Goal: Information Seeking & Learning: Learn about a topic

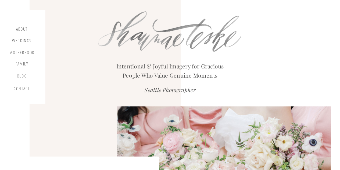
click at [21, 75] on div "blog" at bounding box center [22, 77] width 16 height 8
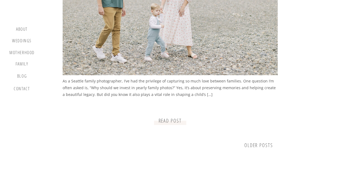
scroll to position [645, 0]
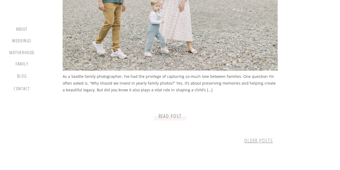
click at [259, 143] on link "older Posts" at bounding box center [258, 140] width 29 height 7
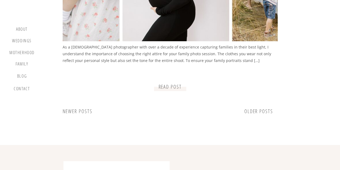
scroll to position [725, 0]
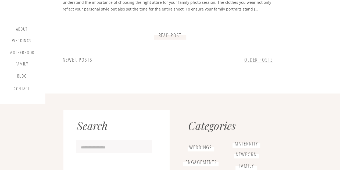
click at [246, 59] on link "older Posts" at bounding box center [258, 59] width 29 height 7
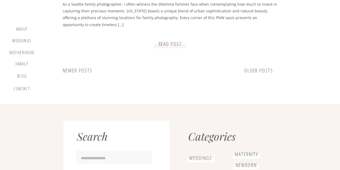
scroll to position [725, 0]
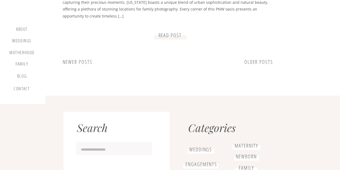
click at [117, 147] on input "Search for:" at bounding box center [114, 149] width 67 height 8
type input "**********"
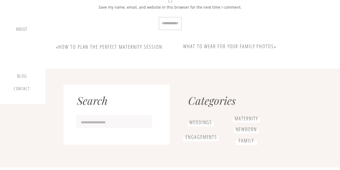
scroll to position [2310, 0]
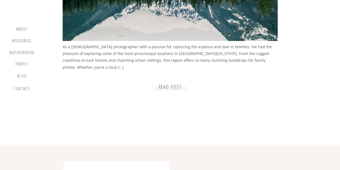
scroll to position [427, 0]
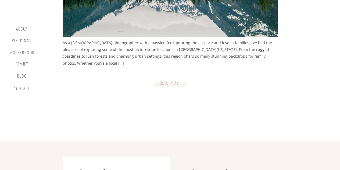
click at [162, 83] on p "READ post" at bounding box center [170, 82] width 28 height 7
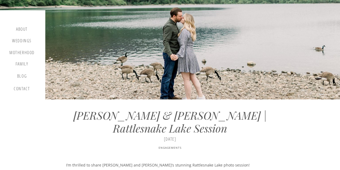
scroll to position [364, 0]
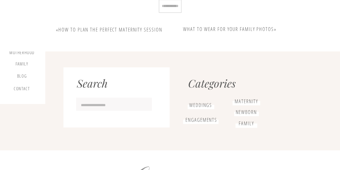
scroll to position [2325, 0]
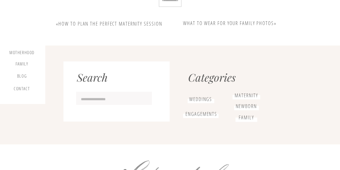
click at [98, 94] on div at bounding box center [114, 97] width 76 height 13
click at [98, 96] on input "Search for:" at bounding box center [114, 99] width 67 height 8
type input "**********"
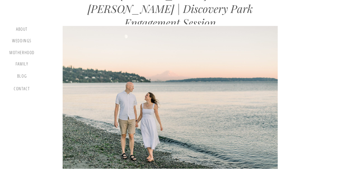
scroll to position [295, 0]
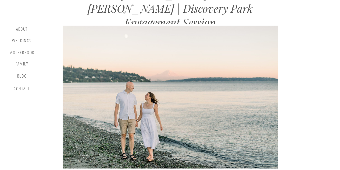
drag, startPoint x: 336, startPoint y: 59, endPoint x: 334, endPoint y: 67, distance: 8.4
click at [334, 67] on div "Keeney Family | Discovery Park Session Intentional & Joyful Imagery for Graciou…" at bounding box center [170, 91] width 340 height 773
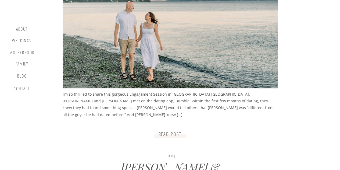
scroll to position [377, 0]
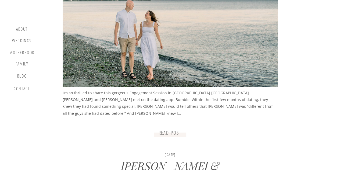
drag, startPoint x: 339, startPoint y: 67, endPoint x: 338, endPoint y: 80, distance: 13.5
click at [338, 80] on div "Keeney Family | Discovery Park Session Intentional & Joyful Imagery for Graciou…" at bounding box center [170, 9] width 340 height 773
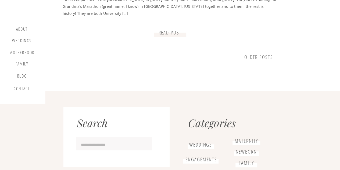
scroll to position [740, 0]
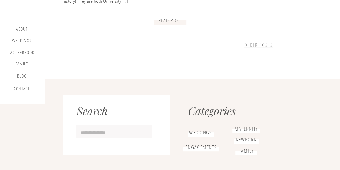
click at [269, 48] on link "older Posts" at bounding box center [258, 44] width 29 height 7
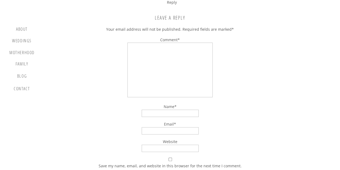
scroll to position [4166, 0]
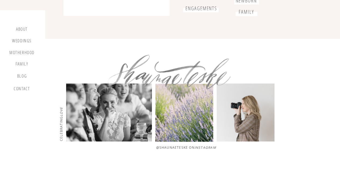
scroll to position [812, 0]
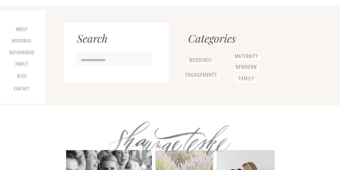
click at [99, 59] on input "Search for:" at bounding box center [114, 60] width 67 height 8
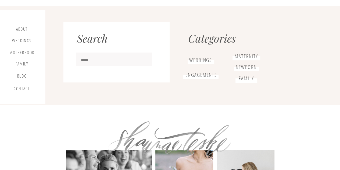
type input "*****"
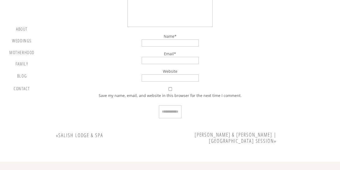
scroll to position [3107, 0]
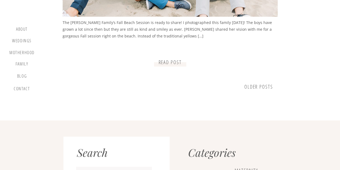
scroll to position [806, 0]
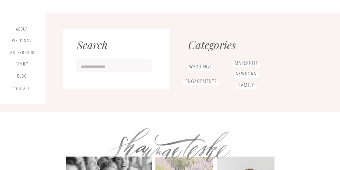
click at [109, 69] on input "Search for:" at bounding box center [114, 67] width 67 height 8
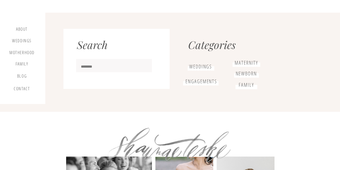
type input "********"
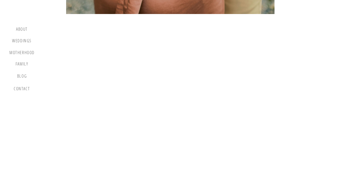
scroll to position [3016, 0]
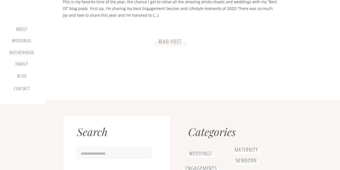
scroll to position [752, 0]
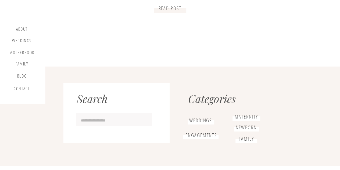
click at [91, 118] on input "Search for:" at bounding box center [114, 120] width 67 height 8
type input "**********"
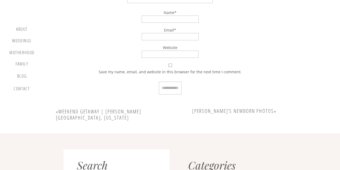
scroll to position [4993, 0]
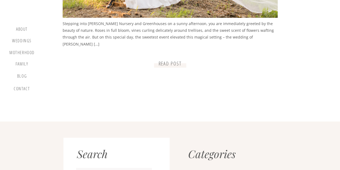
scroll to position [510, 0]
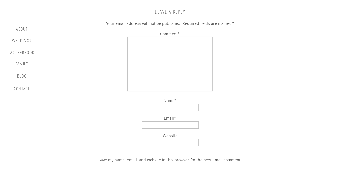
scroll to position [5081, 0]
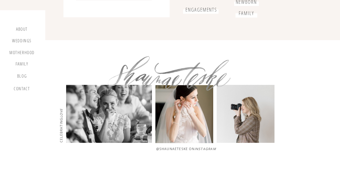
scroll to position [5254, 0]
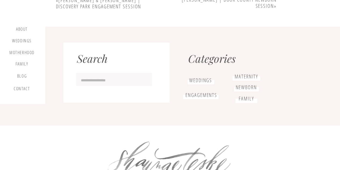
click at [104, 79] on input "Search for:" at bounding box center [114, 80] width 67 height 8
type input "**********"
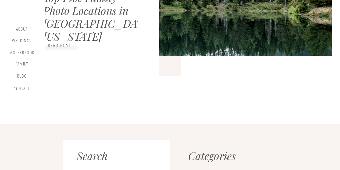
scroll to position [242, 0]
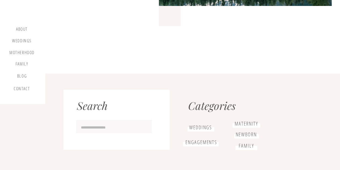
click at [99, 126] on input "Search for:" at bounding box center [114, 127] width 67 height 8
type input "*"
type input "**********"
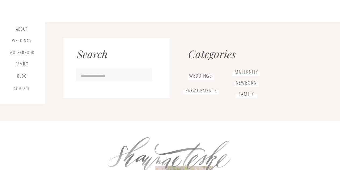
scroll to position [806, 0]
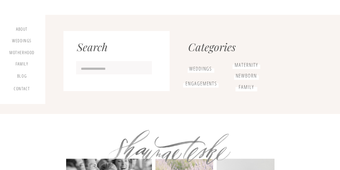
click at [115, 67] on input "Search for:" at bounding box center [114, 69] width 67 height 8
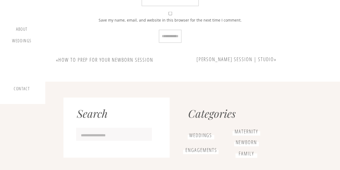
scroll to position [1587, 0]
